Goal: Task Accomplishment & Management: Manage account settings

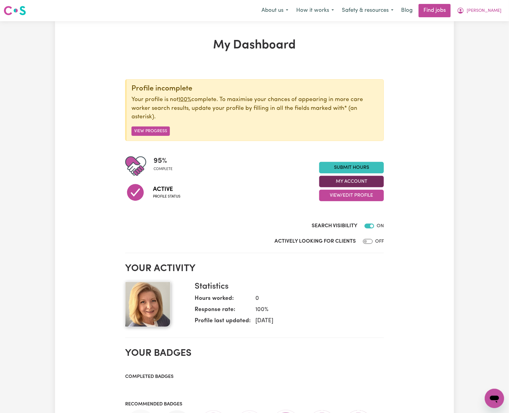
click at [356, 181] on button "My Account" at bounding box center [351, 181] width 65 height 11
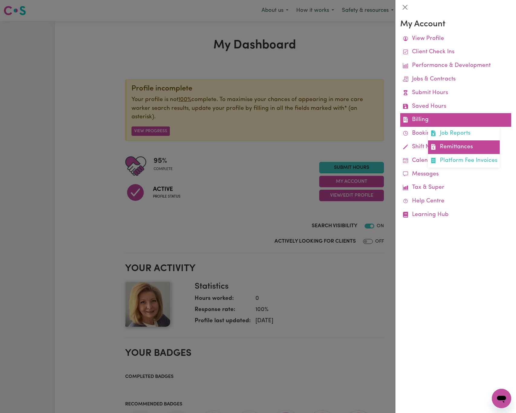
click at [474, 145] on link "Remittances" at bounding box center [464, 147] width 72 height 14
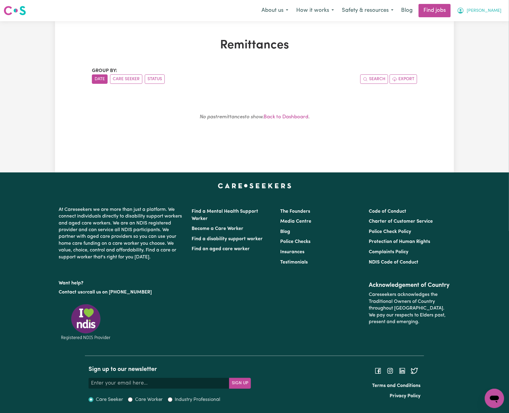
click at [494, 10] on span "[PERSON_NAME]" at bounding box center [484, 11] width 35 height 7
click at [493, 46] on link "Logout" at bounding box center [482, 46] width 48 height 11
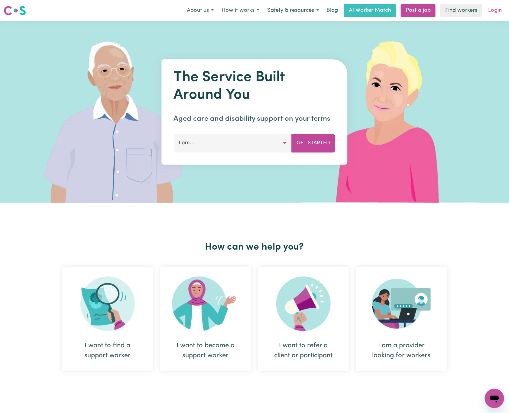
click at [498, 11] on link "Login" at bounding box center [495, 10] width 21 height 13
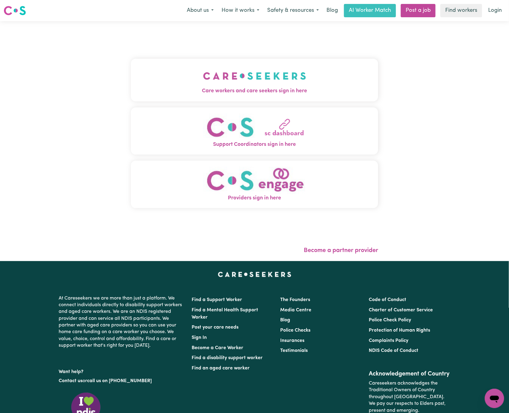
click at [191, 73] on button "Care workers and care seekers sign in here" at bounding box center [254, 80] width 247 height 42
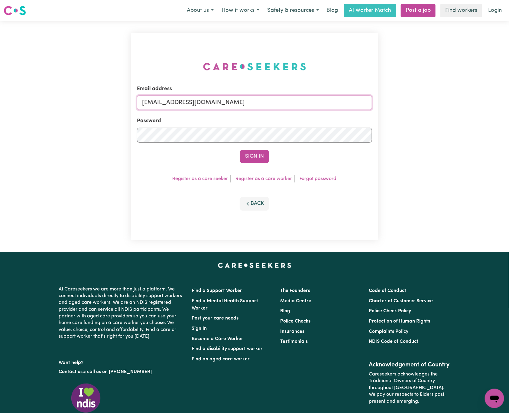
drag, startPoint x: 174, startPoint y: 100, endPoint x: 533, endPoint y: 104, distance: 358.5
click at [509, 104] on html "Menu About us How it works Safety & resources Blog AI Worker Match Post a job F…" at bounding box center [254, 246] width 509 height 493
paste input "[PERSON_NAME][EMAIL_ADDRESS][PERSON_NAME][DOMAIN_NAME]"
type input "[EMAIL_ADDRESS][PERSON_NAME][PERSON_NAME][DOMAIN_NAME]"
click at [240, 150] on button "Sign In" at bounding box center [254, 156] width 29 height 13
